Goal: Transaction & Acquisition: Book appointment/travel/reservation

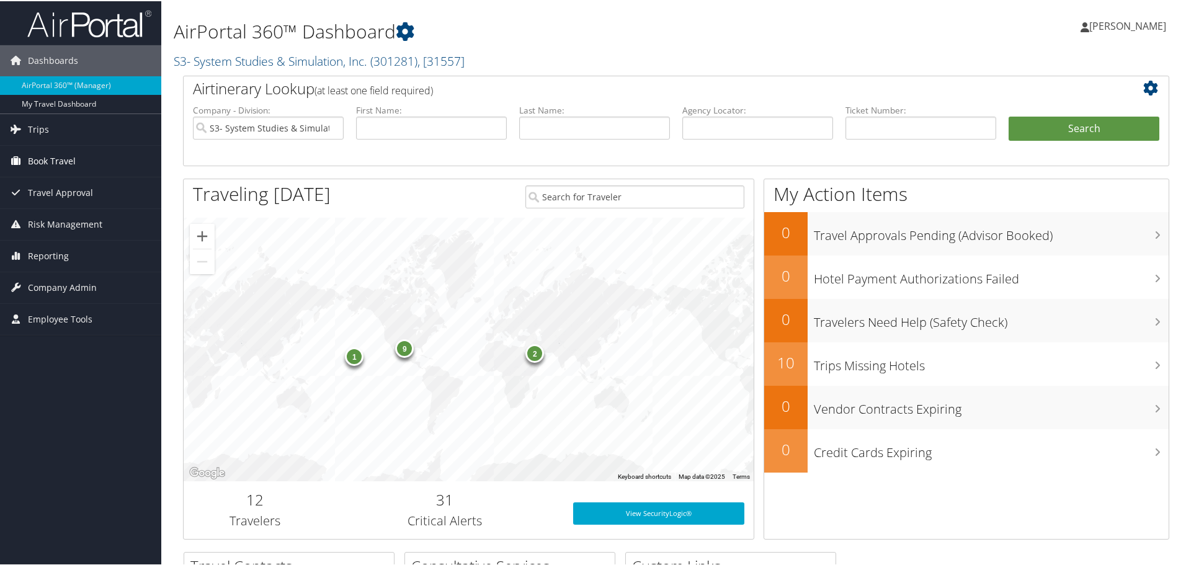
click at [58, 165] on span "Book Travel" at bounding box center [52, 160] width 48 height 31
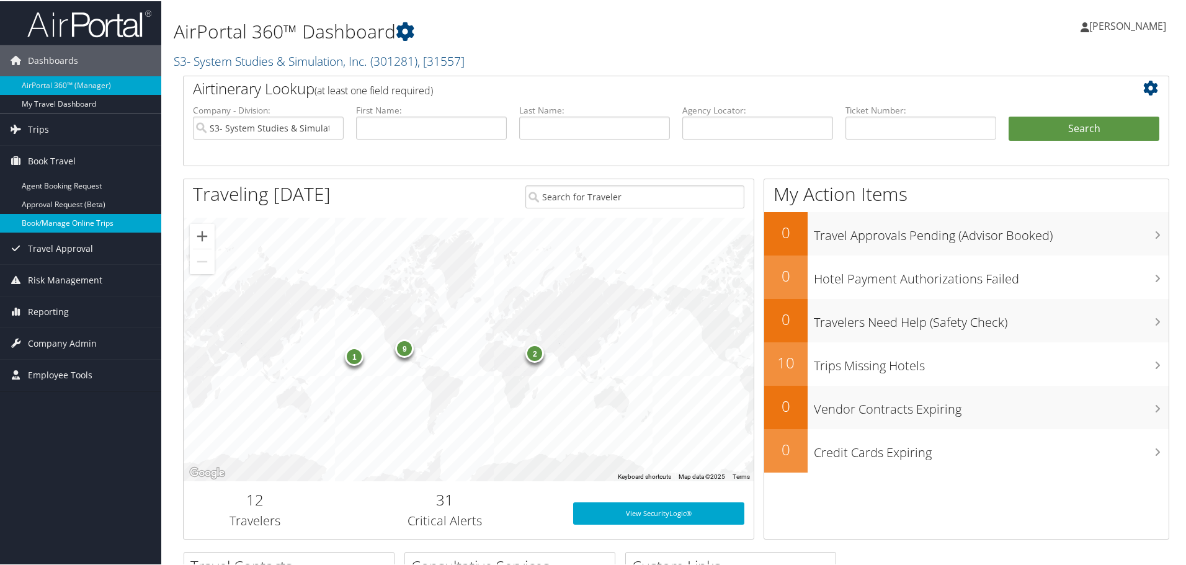
click at [66, 217] on link "Book/Manage Online Trips" at bounding box center [80, 222] width 161 height 19
